Goal: Communication & Community: Answer question/provide support

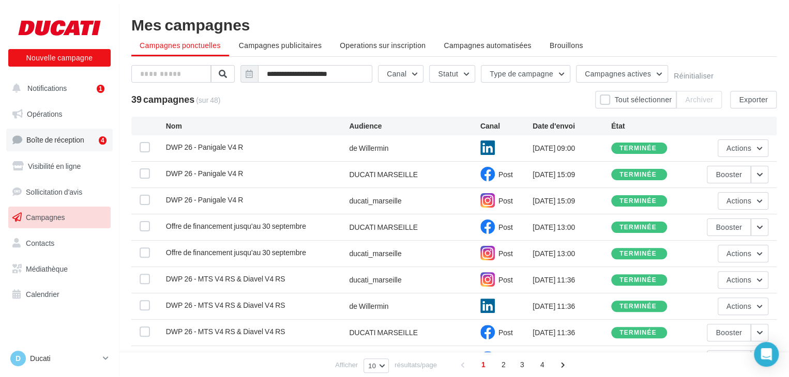
click at [74, 142] on span "Boîte de réception" at bounding box center [55, 139] width 58 height 9
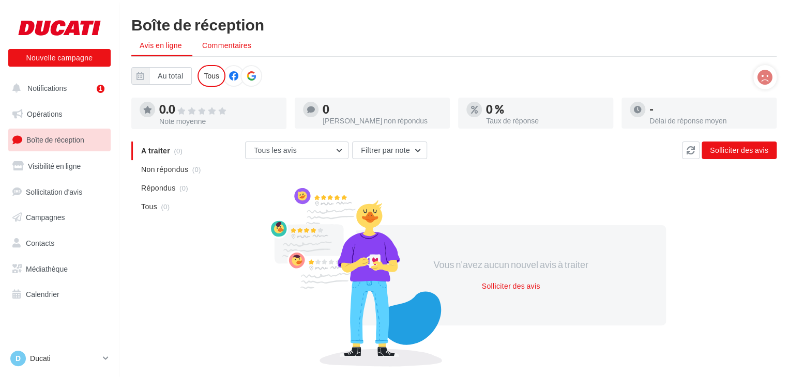
click at [222, 45] on span "Commentaires" at bounding box center [226, 45] width 49 height 9
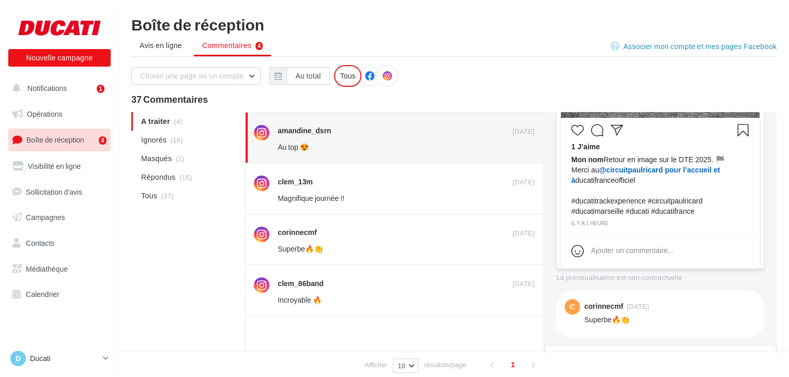
scroll to position [438, 0]
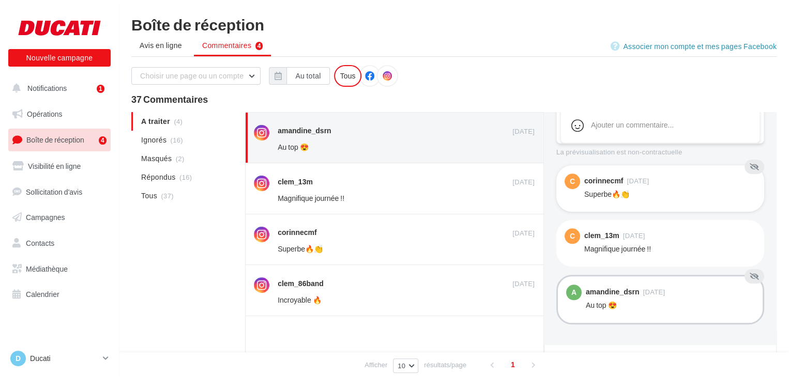
click at [672, 187] on div "corinnecmf [DATE]" at bounding box center [670, 182] width 172 height 16
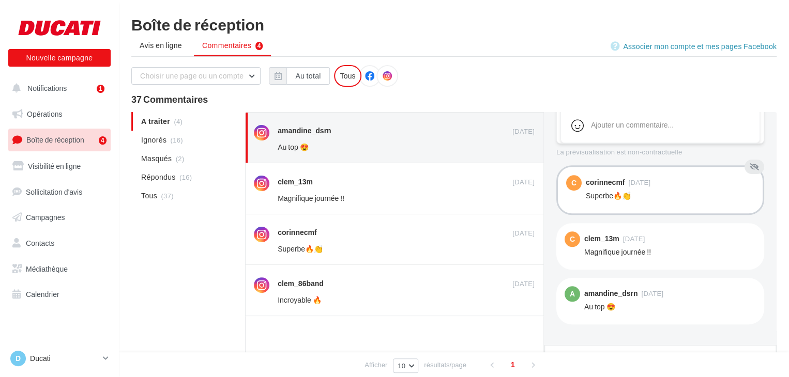
scroll to position [438, 0]
click at [680, 249] on div "Magnifique journée !!" at bounding box center [670, 252] width 172 height 10
click at [658, 315] on div "amandine_dsrn [DATE] Au top 😍" at bounding box center [670, 301] width 172 height 30
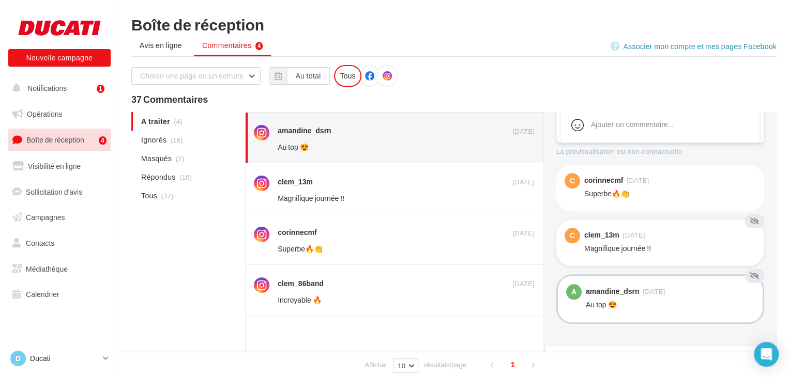
scroll to position [438, 0]
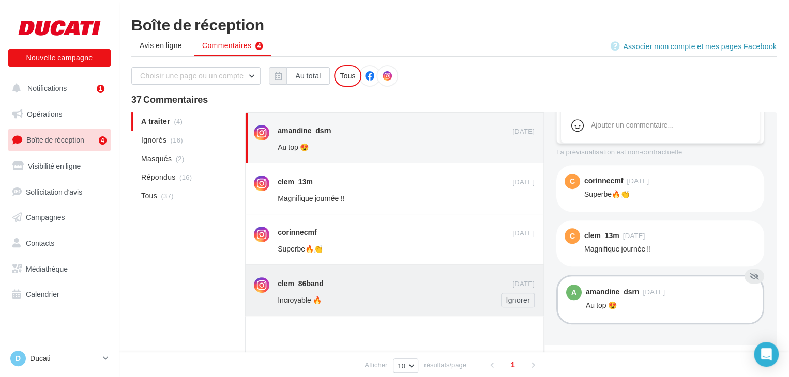
click at [374, 308] on div "clem_86band [DATE] Incroyable 🔥 Ignorer" at bounding box center [394, 290] width 299 height 51
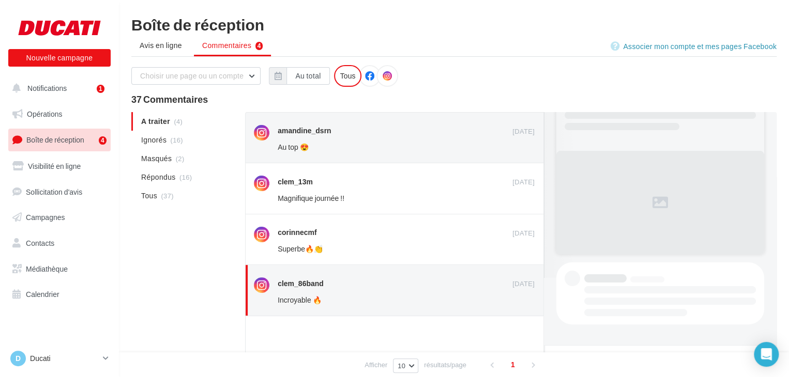
scroll to position [341, 0]
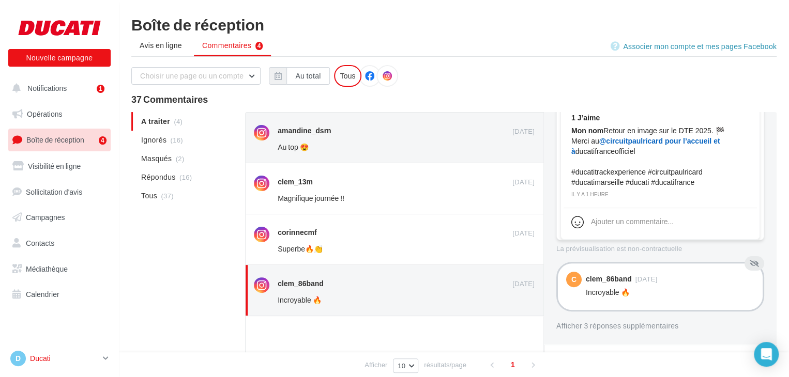
click at [68, 361] on p "Ducati" at bounding box center [64, 358] width 69 height 10
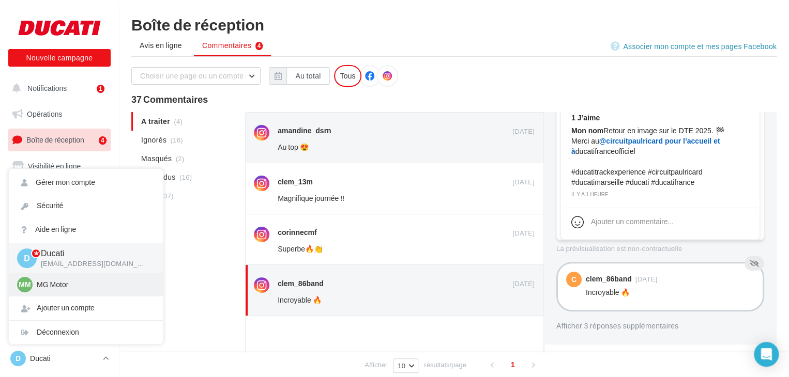
click at [78, 284] on p "MG Motor" at bounding box center [94, 285] width 114 height 10
